Goal: Task Accomplishment & Management: Use online tool/utility

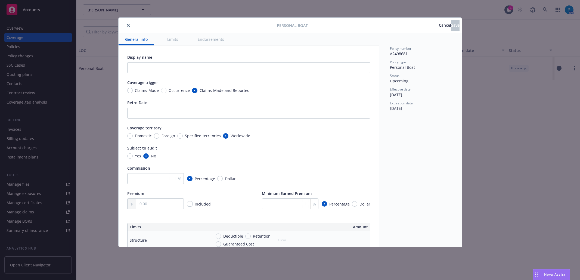
type textarea "x"
click at [128, 24] on icon "close" at bounding box center [128, 25] width 3 height 3
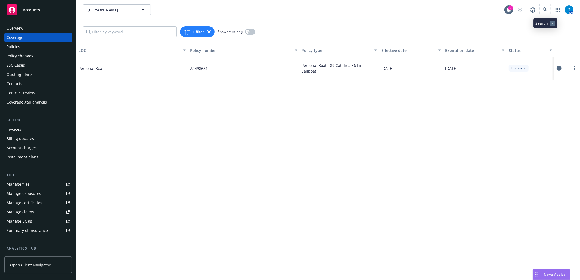
click at [542, 5] on span at bounding box center [545, 9] width 11 height 11
click at [544, 8] on icon at bounding box center [545, 9] width 5 height 5
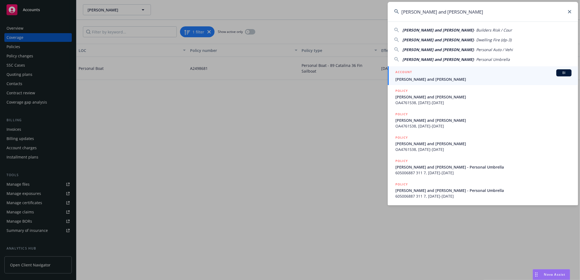
type input "[PERSON_NAME] and [PERSON_NAME]"
click at [409, 82] on link "ACCOUNT BI [PERSON_NAME] and [PERSON_NAME]" at bounding box center [483, 75] width 190 height 19
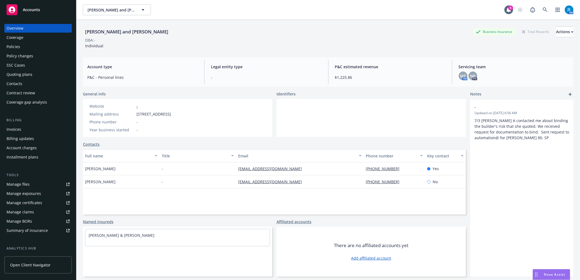
click at [21, 46] on div "Policies" at bounding box center [38, 46] width 63 height 9
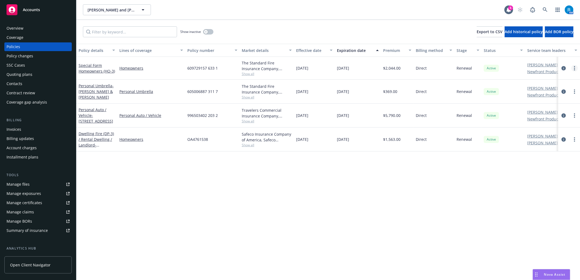
click at [576, 69] on link "more" at bounding box center [574, 68] width 7 height 7
click at [539, 92] on link "Renew with incumbent" at bounding box center [546, 90] width 64 height 11
select select "12"
select select "CA"
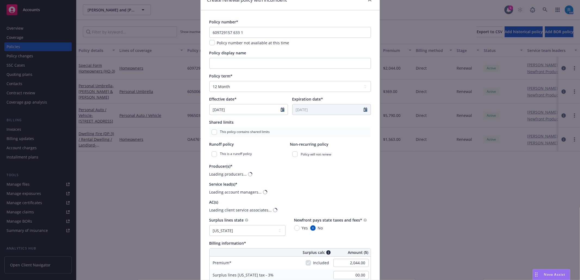
scroll to position [145, 0]
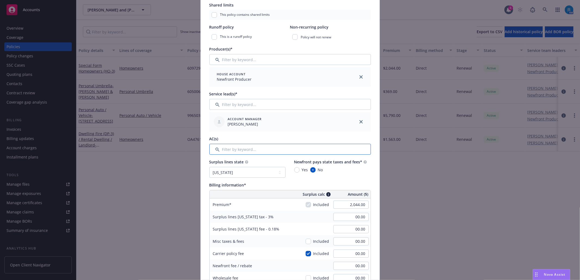
click at [356, 154] on input "Filter by keyword..." at bounding box center [290, 149] width 162 height 11
type input "2,627.00"
type input "78.81"
type input "4.73"
type input "394.05"
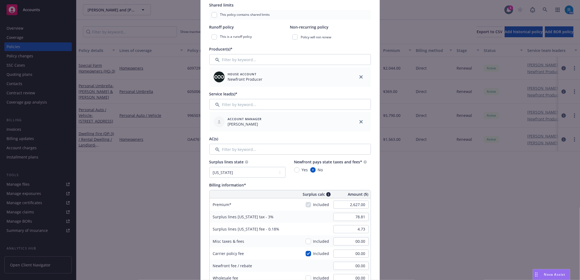
click at [299, 219] on div "Surplus lines [US_STATE] tax - 3% 78.81" at bounding box center [290, 217] width 161 height 12
click at [356, 219] on input "78.81" at bounding box center [350, 217] width 35 height 8
type input "00.00"
click at [360, 229] on input "4.73" at bounding box center [350, 229] width 35 height 8
type input "00.00"
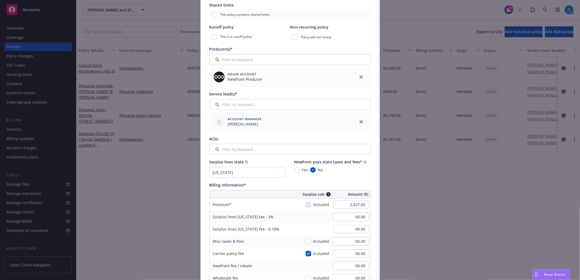
click at [297, 228] on div "Surplus lines [US_STATE] fee - 0.18% 00.00" at bounding box center [290, 229] width 161 height 12
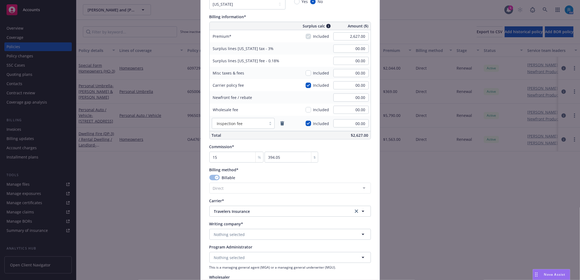
scroll to position [326, 0]
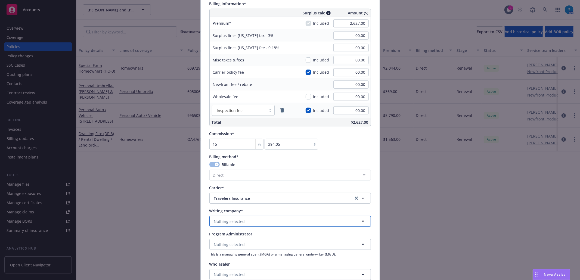
click at [216, 221] on span "Nothing selected" at bounding box center [229, 222] width 31 height 6
type input "The Sta"
click at [229, 204] on span "Domestic - 19070" at bounding box center [250, 206] width 71 height 6
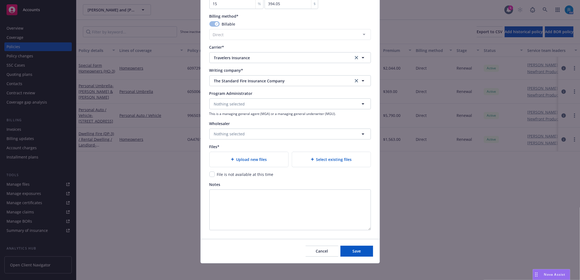
scroll to position [468, 0]
click at [244, 158] on span "Upload new files" at bounding box center [251, 159] width 31 height 6
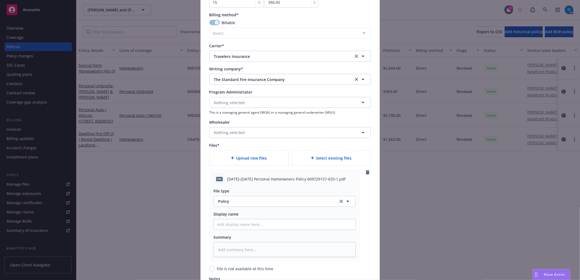
scroll to position [564, 0]
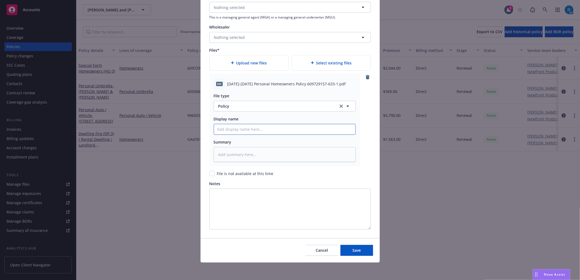
click at [237, 129] on input "Policy display name" at bounding box center [284, 129] width 141 height 10
paste input "[DATE]-[DATE] Personal Homeowners Policy 609729157-633-1"
type textarea "x"
type input "[DATE]-[DATE] Personal Homeowners Policy 609729157-633-1"
click at [355, 252] on span "Save" at bounding box center [356, 250] width 8 height 5
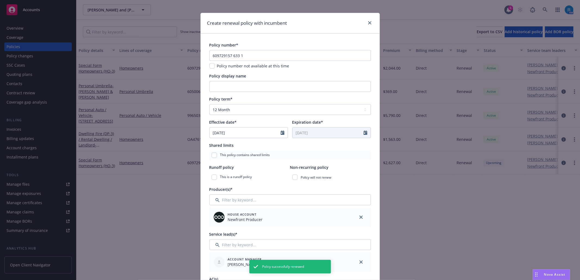
scroll to position [0, 0]
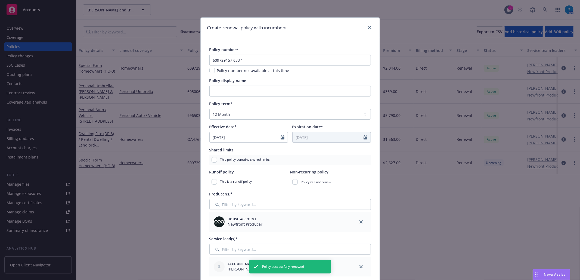
type textarea "x"
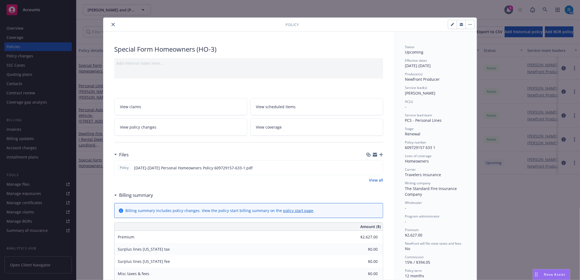
click at [111, 24] on icon "close" at bounding box center [112, 24] width 3 height 3
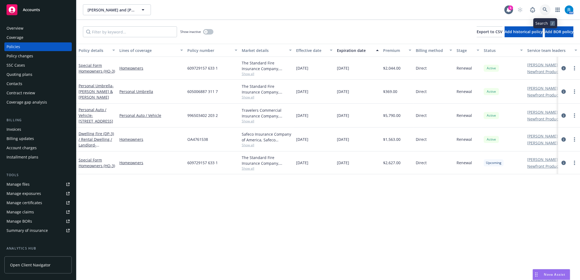
click at [544, 9] on icon at bounding box center [545, 9] width 5 height 5
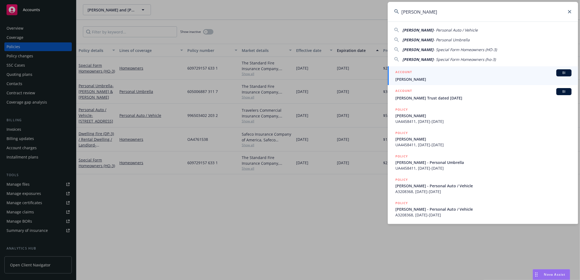
type input "[PERSON_NAME]"
click at [444, 74] on div "ACCOUNT BI" at bounding box center [483, 72] width 176 height 7
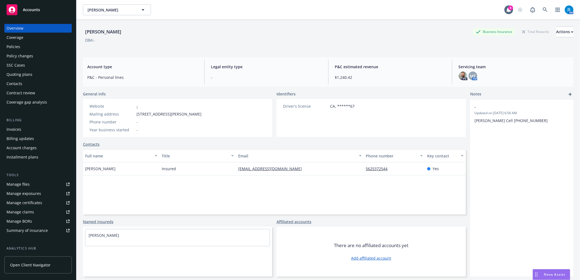
click at [20, 52] on div "Policy changes" at bounding box center [20, 56] width 27 height 9
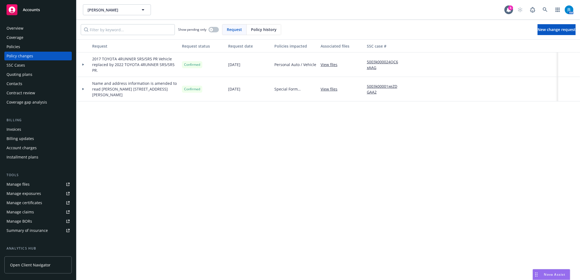
click at [32, 47] on div "Policies" at bounding box center [38, 46] width 63 height 9
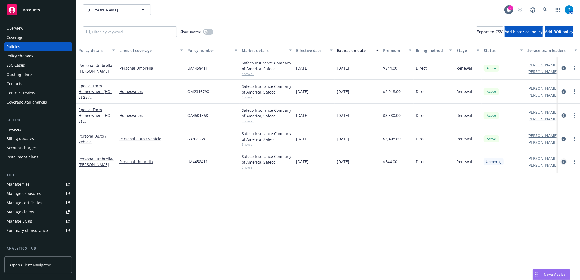
click at [561, 159] on link "circleInformation" at bounding box center [563, 162] width 7 height 7
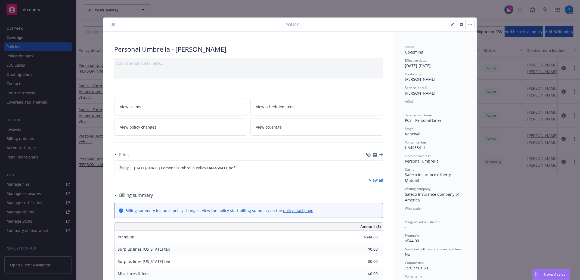
click at [268, 128] on span "View coverage" at bounding box center [269, 127] width 26 height 6
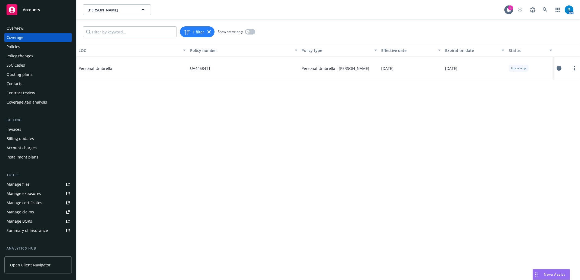
click at [557, 68] on icon at bounding box center [559, 68] width 5 height 5
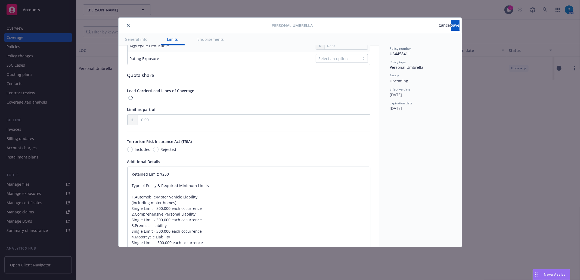
scroll to position [254, 0]
click at [133, 187] on textarea "Retained Limit: $250 Type of Policy & Required Minimum Limits 1.Automobile/Moto…" at bounding box center [248, 257] width 243 height 181
click at [132, 179] on textarea "Retained Limit: $250 Type of Policy & Required Minimum Limits 1.Automobile/Moto…" at bounding box center [248, 257] width 243 height 181
type textarea "x"
type textarea "Retained Limit: $250 Type of Policy & Required Minimum Limits 1.Automobile/Moto…"
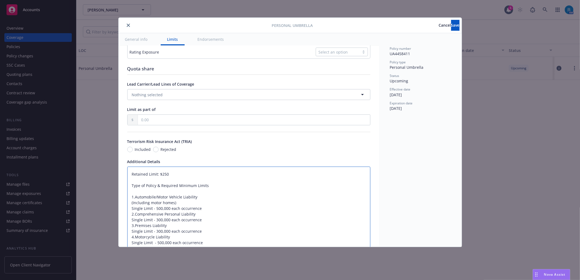
paste textarea "Limits $1,000,000"
type textarea "x"
type textarea "Limits $1,000,000 Retained Limit: $250 Type of Policy & Required Minimum Limits…"
click at [131, 194] on textarea "Limits $1,000,000 Retained Limit: $250 Type of Policy & Required Minimum Limits…" at bounding box center [248, 263] width 243 height 192
type textarea "x"
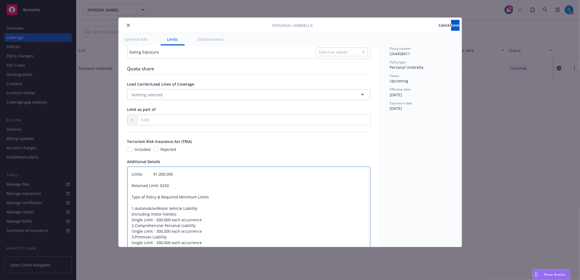
type textarea "Limits $1,000,000 Retained Limit: $250 Type of Policy & Required Minimum Limits…"
click at [131, 197] on textarea "Limits $1,000,000 Retained Limit: $250 Type of Policy & Required Minimum Limits…" at bounding box center [248, 260] width 243 height 187
type textarea "x"
type textarea "Limits $1,000,000 Retained Limit: $250 Type of Policy & Required Minimum Limits…"
click at [178, 187] on textarea "Limits $1,000,000 Retained Limit: $250 Type of Policy & Required Minimum Limits…" at bounding box center [248, 257] width 243 height 181
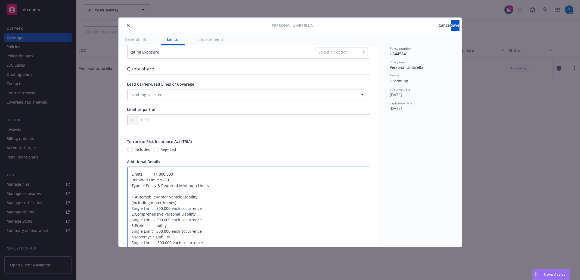
type textarea "x"
type textarea "Limits $1,000,000 Retained Limit: $250 Type of Policy & Required Minimum Limits…"
click at [451, 24] on span "Save" at bounding box center [455, 25] width 8 height 5
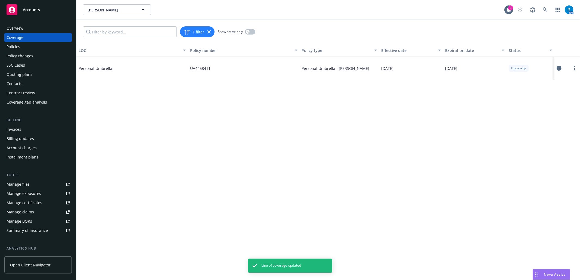
click at [560, 67] on icon at bounding box center [559, 68] width 5 height 5
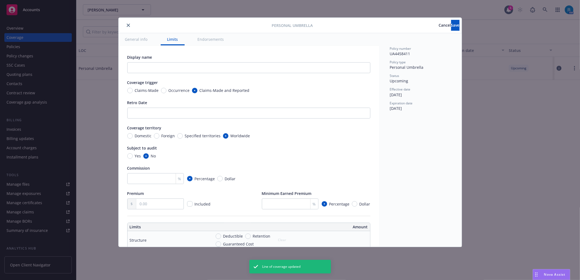
type textarea "x"
type textarea "Limits $1,000,000 Retained Limit: $250 Type of Policy & Required Minimum Limits…"
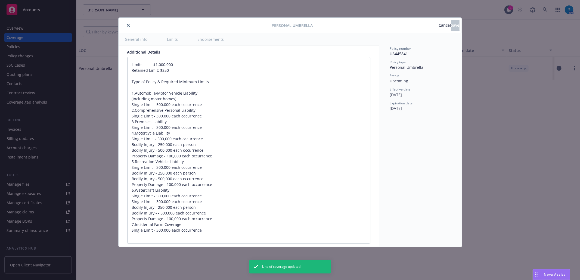
scroll to position [362, 0]
click at [129, 114] on textarea "Limits $1,000,000 Retained Limit: $250 Type of Policy & Required Minimum Limits…" at bounding box center [248, 151] width 243 height 187
type textarea "x"
type textarea "Limits $1,000,000 Retained Limit: $250 Type of Policy & Required Minimum Limits…"
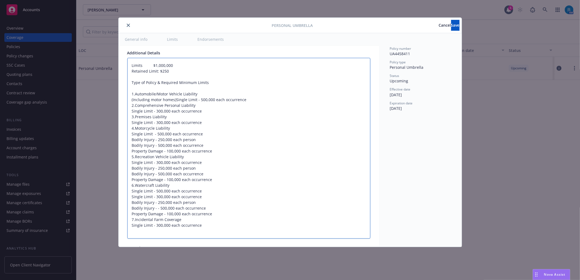
type textarea "x"
type textarea "Limits $1,000,000 Retained Limit: $250 Type of Policy & Required Minimum Limits…"
click at [131, 120] on textarea "Limits $1,000,000 Retained Limit: $250 Type of Policy & Required Minimum Limits…" at bounding box center [248, 148] width 243 height 181
type textarea "x"
type textarea "Limits $1,000,000 Retained Limit: $250 Type of Policy & Required Minimum Limits…"
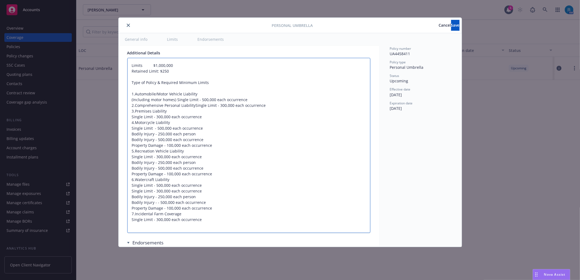
type textarea "x"
type textarea "Limits $1,000,000 Retained Limit: $250 Type of Policy & Required Minimum Limits…"
click at [131, 124] on textarea "Limits $1,000,000 Retained Limit: $250 Type of Policy & Required Minimum Limits…" at bounding box center [248, 145] width 243 height 175
type textarea "x"
type textarea "Limits $1,000,000 Retained Limit: $250 Type of Policy & Required Minimum Limits…"
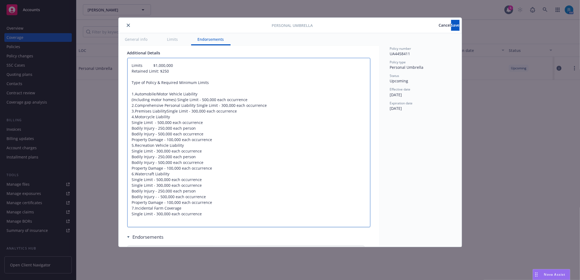
type textarea "x"
type textarea "Limits $1,000,000 Retained Limit: $250 Type of Policy & Required Minimum Limits…"
click at [132, 130] on textarea "Limits $1,000,000 Retained Limit: $250 Type of Policy & Required Minimum Limits…" at bounding box center [248, 142] width 243 height 169
type textarea "x"
type textarea "Limits $1,000,000 Retained Limit: $250 Type of Policy & Required Minimum Limits…"
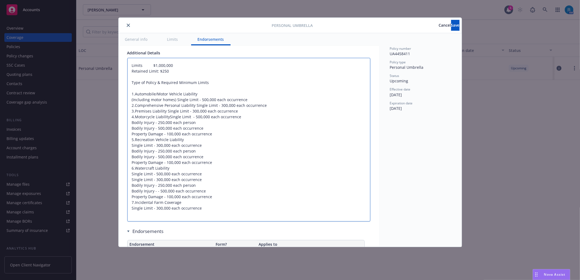
type textarea "x"
type textarea "Limits $1,000,000 Retained Limit: $250 Type of Policy & Required Minimum Limits…"
drag, startPoint x: 151, startPoint y: 137, endPoint x: 132, endPoint y: 136, distance: 19.6
click at [132, 136] on textarea "Limits $1,000,000 Retained Limit: $250 Type of Policy & Required Minimum Limits…" at bounding box center [248, 140] width 243 height 164
type textarea "x"
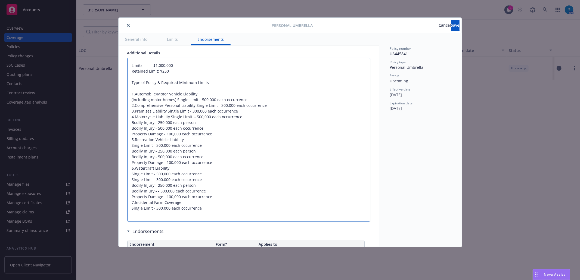
type textarea "Limits $1,000,000 Retained Limit: $250 Type of Policy & Required Minimum Limits…"
type textarea "x"
type textarea "Limits $1,000,000 Retained Limit: $250 Type of Policy & Required Minimum Limits…"
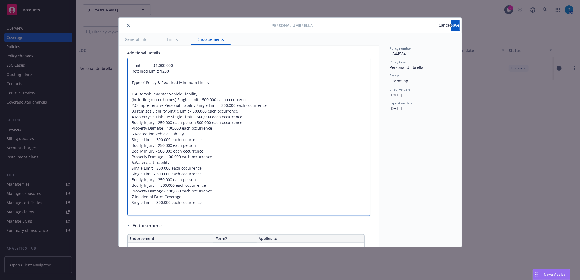
type textarea "x"
type textarea "Limits $1,000,000 Retained Limit: $250 Type of Policy & Required Minimum Limits…"
type textarea "x"
type textarea "Limits $1,000,000 Retained Limit: $250 Type of Policy & Required Minimum Limits…"
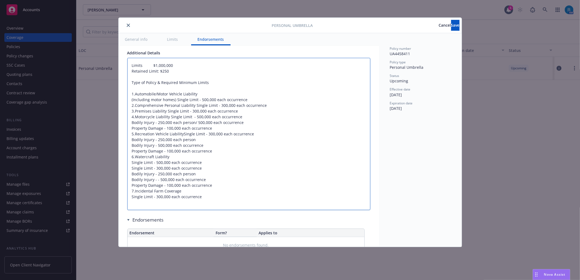
type textarea "x"
type textarea "Limits $1,000,000 Retained Limit: $250 Type of Policy & Required Minimum Limits…"
drag, startPoint x: 154, startPoint y: 154, endPoint x: 125, endPoint y: 154, distance: 29.1
type textarea "x"
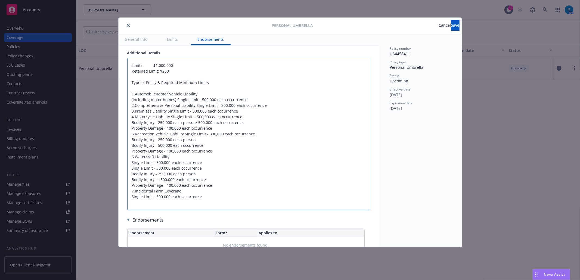
type textarea "Limits $1,000,000 Retained Limit: $250 Type of Policy & Required Minimum Limits…"
type textarea "x"
type textarea "Limits $1,000,000 Retained Limit: $250 Type of Policy & Required Minimum Limits…"
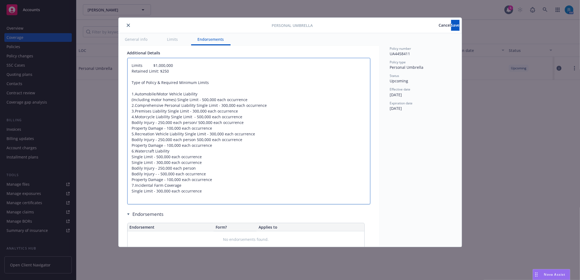
type textarea "x"
type textarea "Limits $1,000,000 Retained Limit: $250 Type of Policy & Required Minimum Limits…"
click at [130, 164] on textarea "Limits $1,000,000 Retained Limit: $250 Type of Policy & Required Minimum Limits…" at bounding box center [248, 131] width 243 height 147
type textarea "x"
type textarea "Limits $1,000,000 Retained Limit: $250 Type of Policy & Required Minimum Limits…"
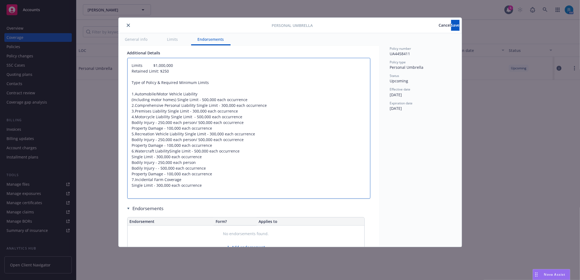
type textarea "x"
type textarea "Limits $1,000,000 Retained Limit: $250 Type of Policy & Required Minimum Limits…"
click at [451, 29] on button "Save" at bounding box center [455, 25] width 8 height 11
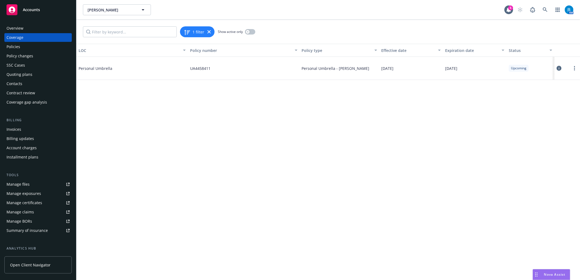
click at [12, 28] on div "Overview" at bounding box center [15, 28] width 17 height 9
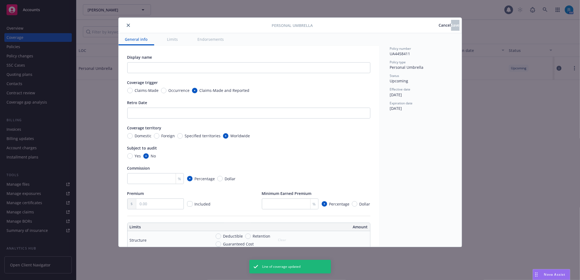
type textarea "x"
type textarea "Limits $1,000,000 Retained Limit: $250 Type of Policy & Required Minimum Limits…"
type textarea "x"
click at [127, 25] on icon "close" at bounding box center [128, 25] width 3 height 3
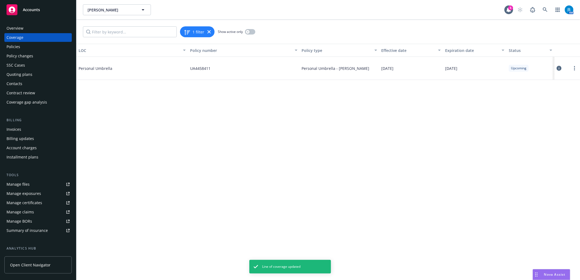
click at [15, 65] on div "SSC Cases" at bounding box center [16, 65] width 18 height 9
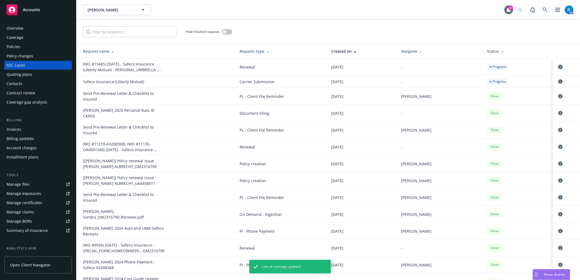
click at [558, 68] on icon "circleInformation" at bounding box center [560, 67] width 4 height 4
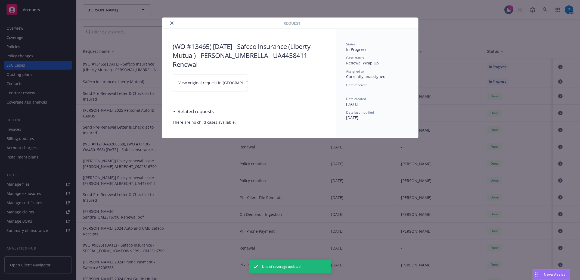
click at [241, 81] on link "View original request in [GEOGRAPHIC_DATA]" at bounding box center [210, 82] width 75 height 17
click at [172, 25] on button "close" at bounding box center [172, 23] width 7 height 7
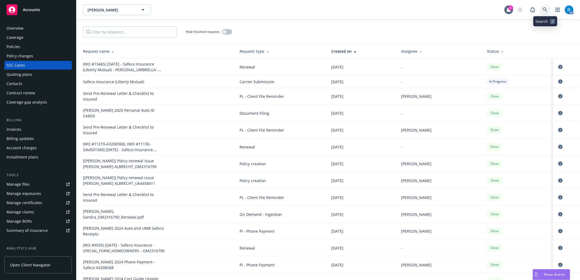
click at [543, 8] on icon at bounding box center [545, 9] width 5 height 5
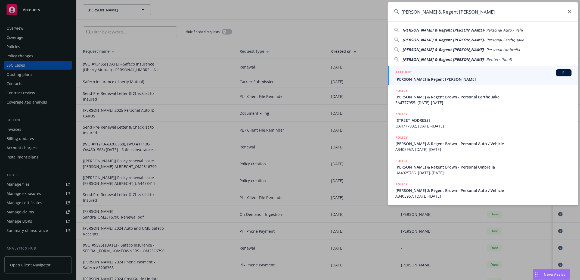
type input "[PERSON_NAME] & Regent [PERSON_NAME]"
click at [441, 76] on div "ACCOUNT BI" at bounding box center [483, 72] width 176 height 7
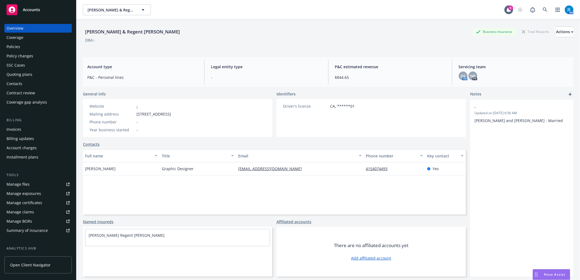
click at [22, 48] on div "Policies" at bounding box center [38, 46] width 63 height 9
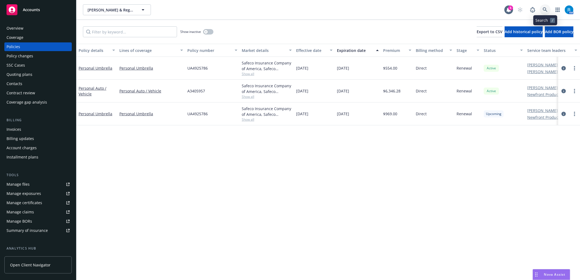
click at [543, 7] on icon at bounding box center [545, 9] width 5 height 5
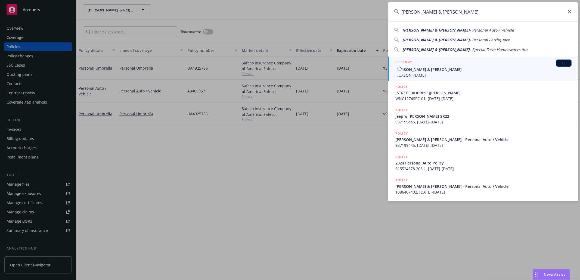
type input "[PERSON_NAME] & [PERSON_NAME]"
click at [431, 70] on span "[PERSON_NAME] & [PERSON_NAME]" at bounding box center [483, 70] width 176 height 6
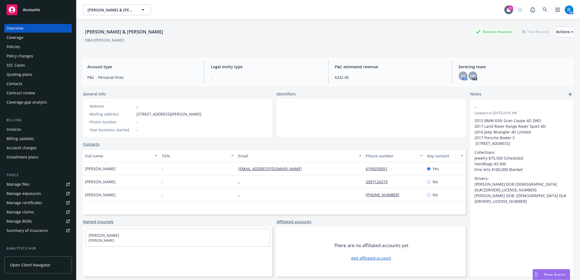
click at [27, 46] on div "Policies" at bounding box center [38, 46] width 63 height 9
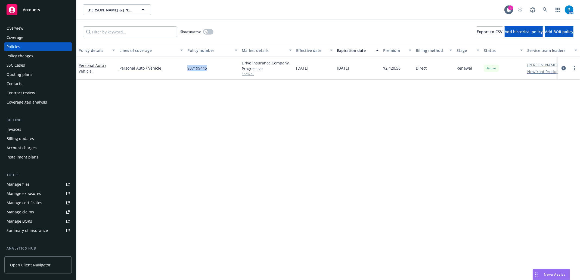
drag, startPoint x: 201, startPoint y: 65, endPoint x: 185, endPoint y: 65, distance: 16.3
click at [185, 65] on div "937199445" at bounding box center [212, 68] width 54 height 23
copy span "937199445"
click at [544, 9] on icon at bounding box center [545, 9] width 5 height 5
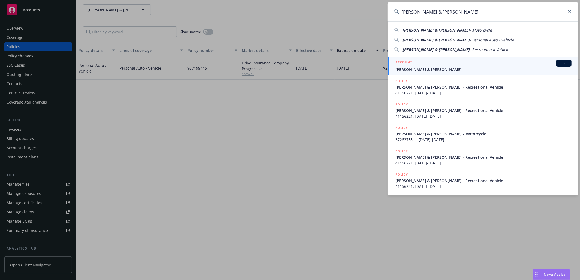
type input "[PERSON_NAME] & [PERSON_NAME]"
click at [437, 68] on span "[PERSON_NAME] & [PERSON_NAME]" at bounding box center [483, 70] width 176 height 6
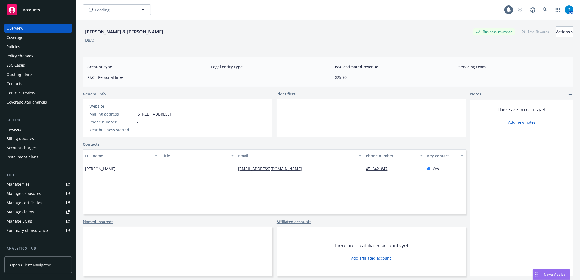
click at [31, 49] on div "Policies" at bounding box center [38, 46] width 63 height 9
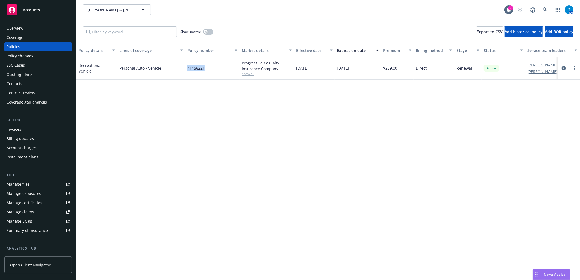
drag, startPoint x: 193, startPoint y: 69, endPoint x: 188, endPoint y: 69, distance: 4.6
click at [188, 69] on div "41156221" at bounding box center [212, 68] width 54 height 23
copy span "41156221"
click at [543, 8] on icon at bounding box center [545, 9] width 5 height 5
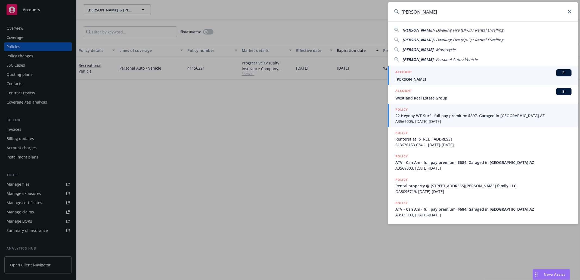
type input "[PERSON_NAME]"
click at [409, 81] on span "[PERSON_NAME]" at bounding box center [483, 79] width 176 height 6
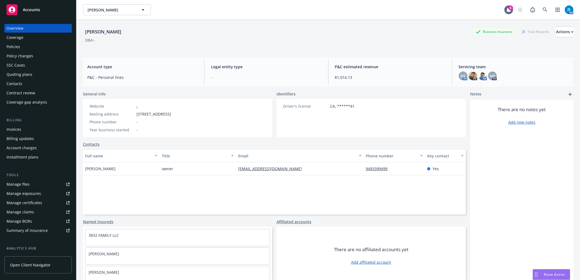
click at [21, 50] on div "Policies" at bounding box center [38, 46] width 63 height 9
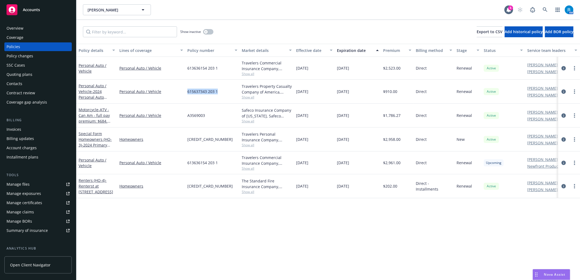
drag, startPoint x: 223, startPoint y: 91, endPoint x: 185, endPoint y: 88, distance: 38.2
click at [185, 88] on div "Personal Auto / Vehicle - 2024 Personal Auto Policy Personal Auto / Vehicle 615…" at bounding box center [338, 92] width 525 height 24
copy div "615637343 203 1"
click at [544, 6] on link at bounding box center [545, 9] width 11 height 11
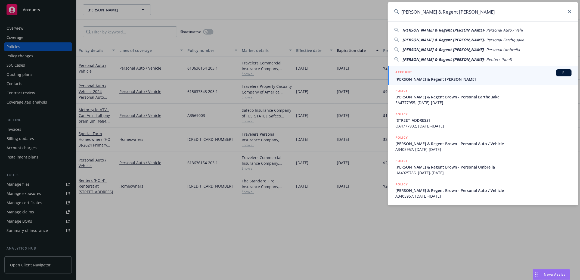
type input "[PERSON_NAME] & Regent [PERSON_NAME]"
click at [433, 76] on div "ACCOUNT BI" at bounding box center [483, 72] width 176 height 7
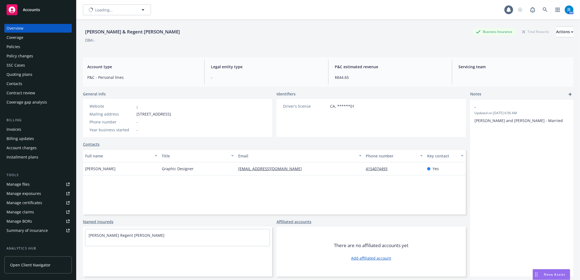
click at [33, 45] on div "Policies" at bounding box center [38, 46] width 63 height 9
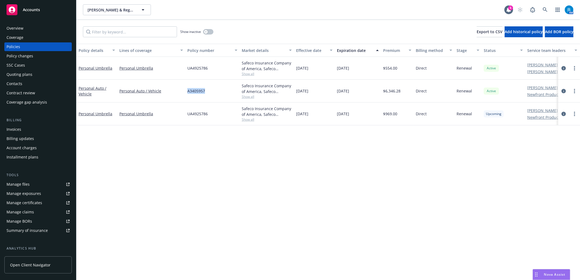
drag, startPoint x: 206, startPoint y: 89, endPoint x: 180, endPoint y: 87, distance: 26.2
click at [180, 87] on div "Personal Auto / Vehicle Personal Auto / Vehicle A3405957 Safeco Insurance Compa…" at bounding box center [338, 91] width 525 height 23
copy div "A3405957"
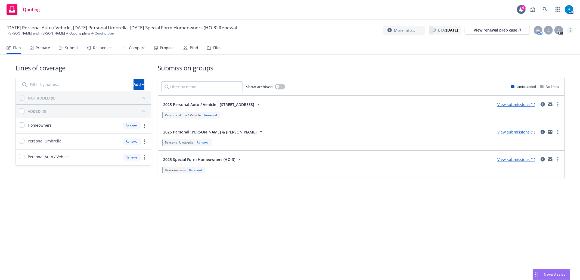
click at [570, 31] on icon "more" at bounding box center [570, 30] width 1 height 4
click at [543, 76] on link "Archive quoting plan" at bounding box center [543, 74] width 61 height 11
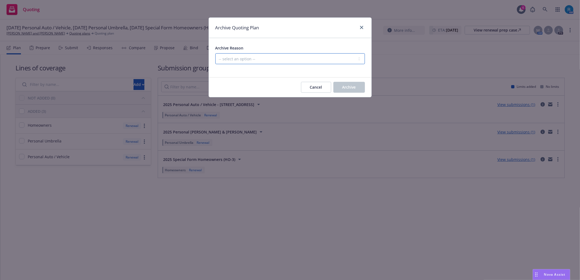
drag, startPoint x: 299, startPoint y: 58, endPoint x: 294, endPoint y: 63, distance: 7.9
click at [299, 58] on select "-- select an option -- All policies in this renewal plan are auto-renewed Creat…" at bounding box center [290, 58] width 150 height 11
select select "ARCHIVED_RENEWAL_POLICY_AUTO_RENEWED"
click at [215, 54] on select "-- select an option -- All policies in this renewal plan are auto-renewed Creat…" at bounding box center [290, 58] width 150 height 11
click at [354, 86] on span "Archive" at bounding box center [349, 87] width 14 height 5
